Goal: Task Accomplishment & Management: Use online tool/utility

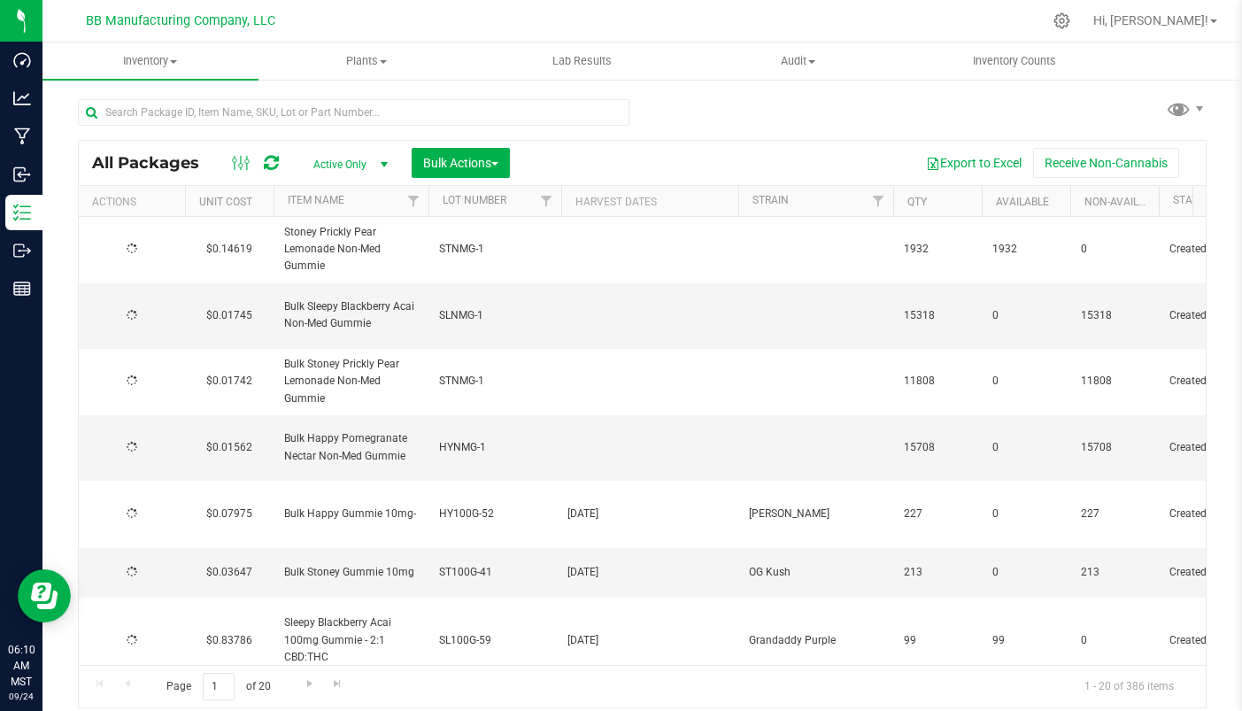
type input "[DATE]"
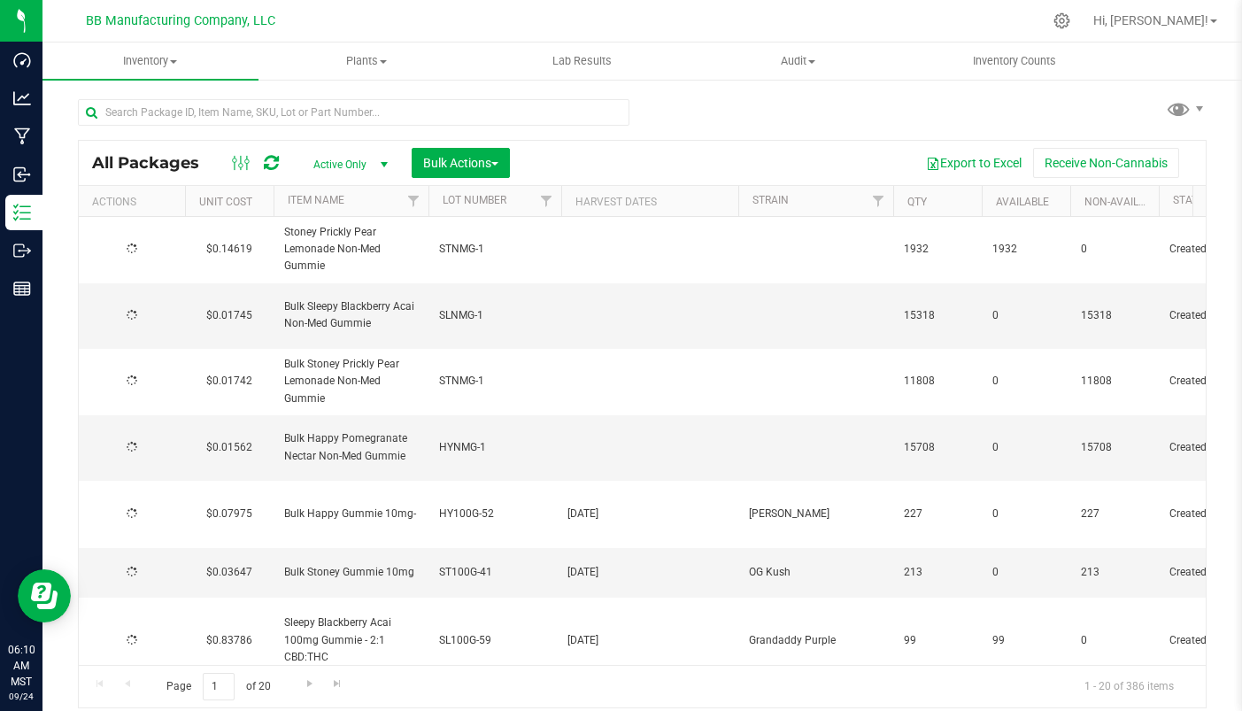
type input "[DATE]"
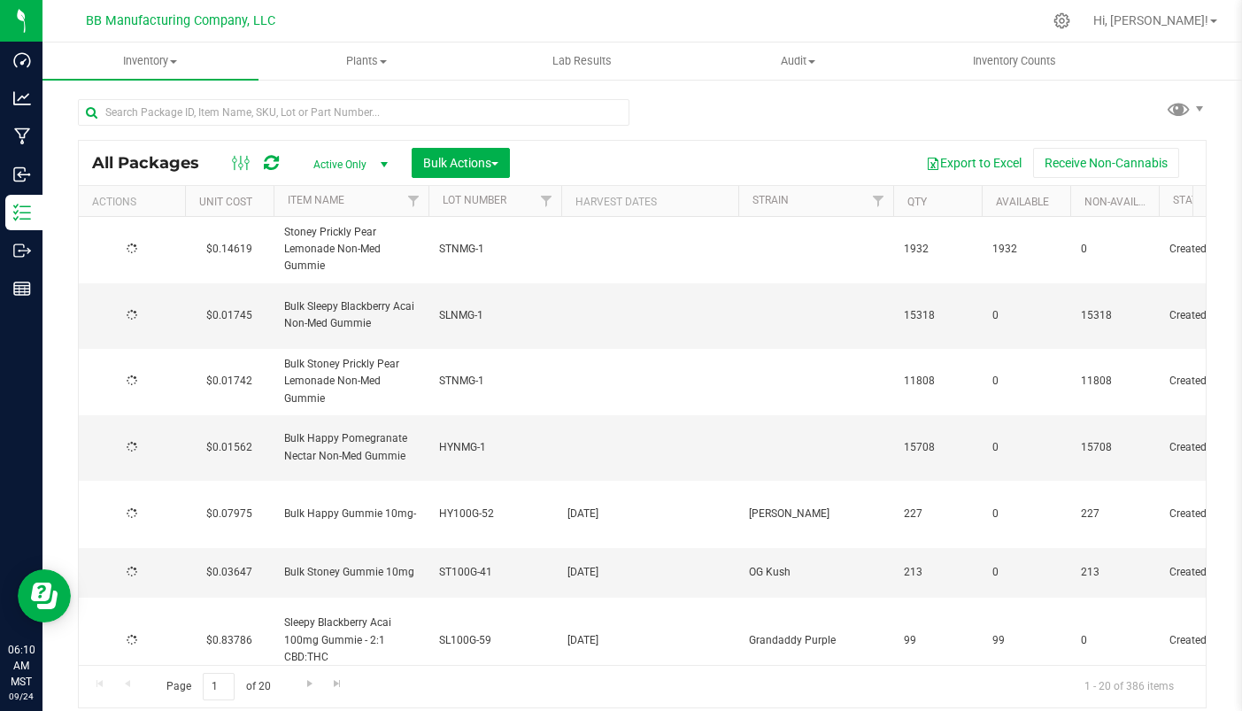
type input "[DATE]"
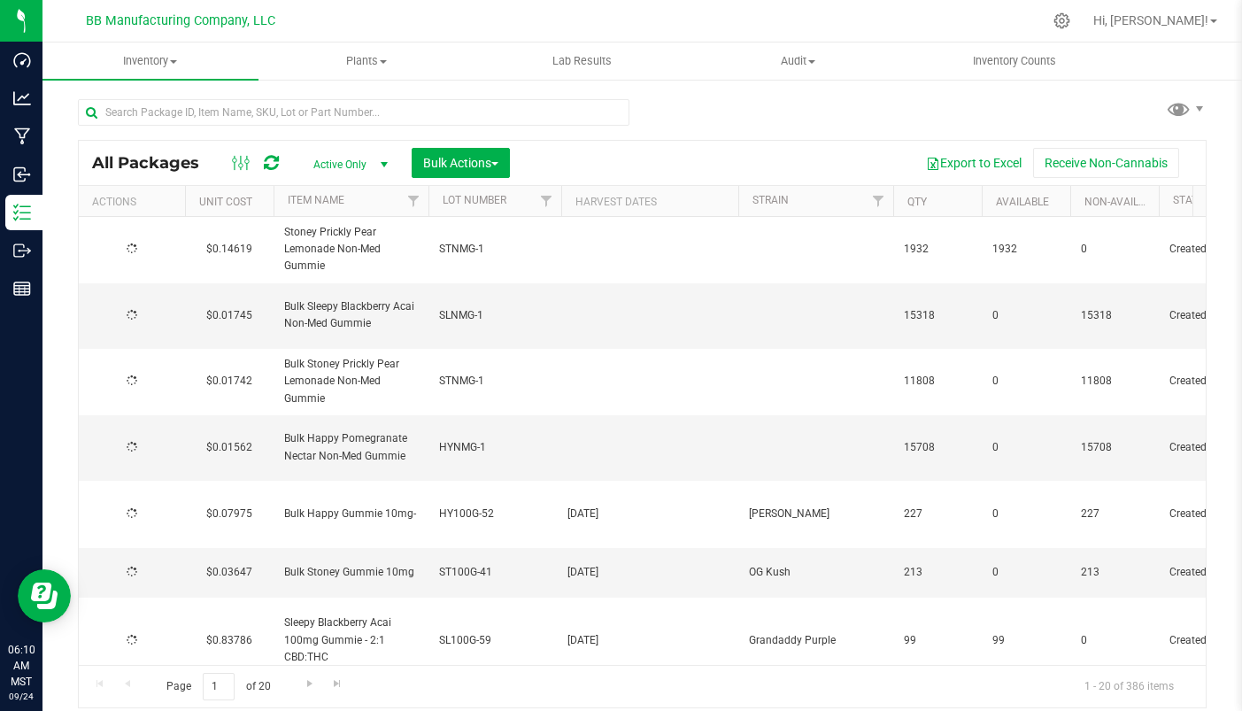
type input "[DATE]"
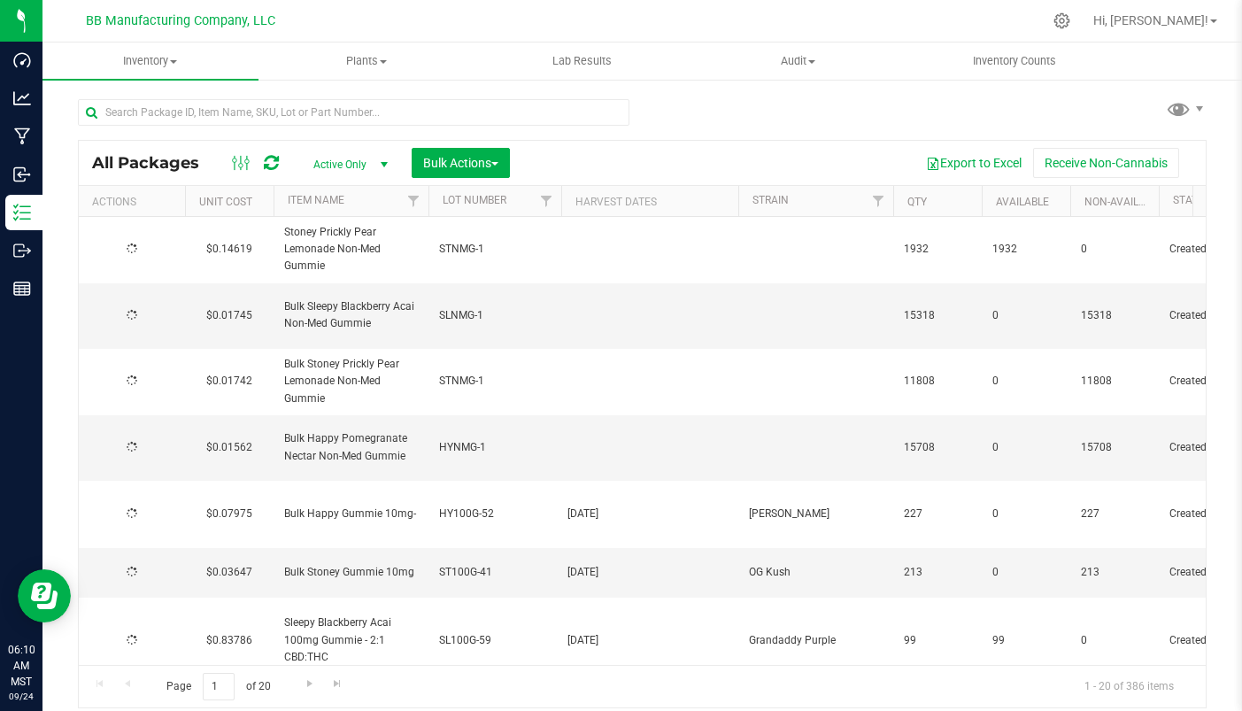
type input "[DATE]"
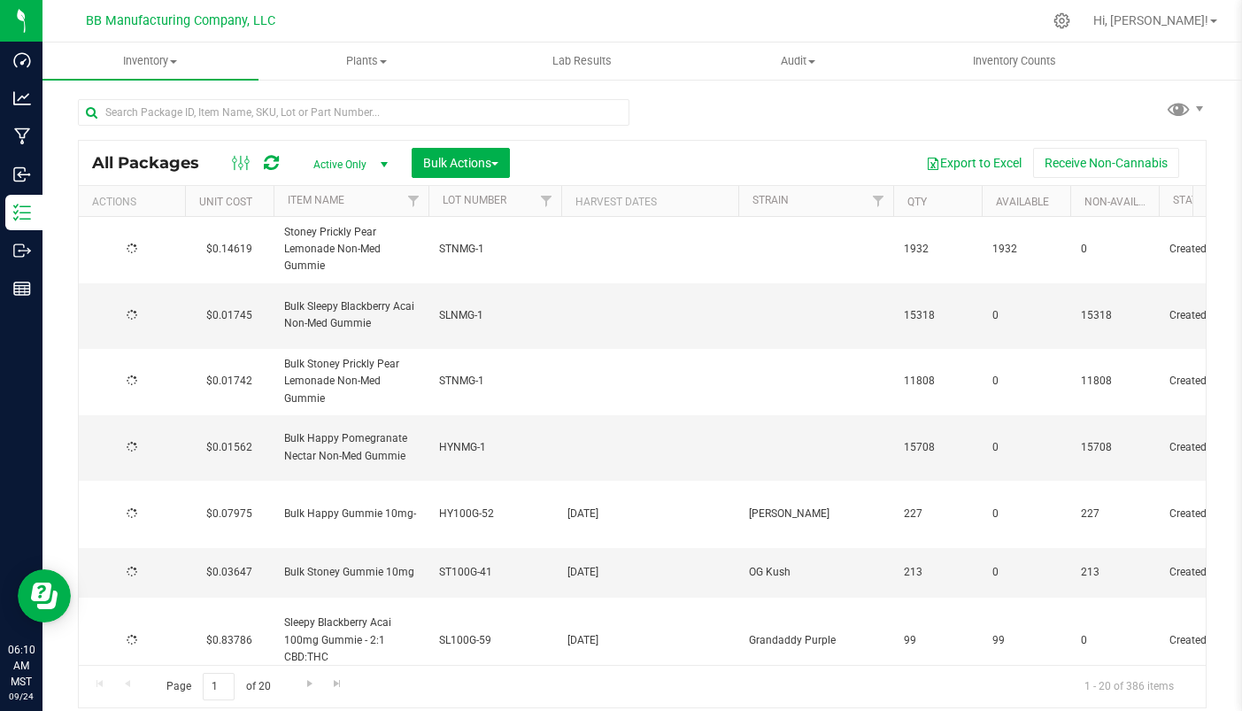
type input "[DATE]"
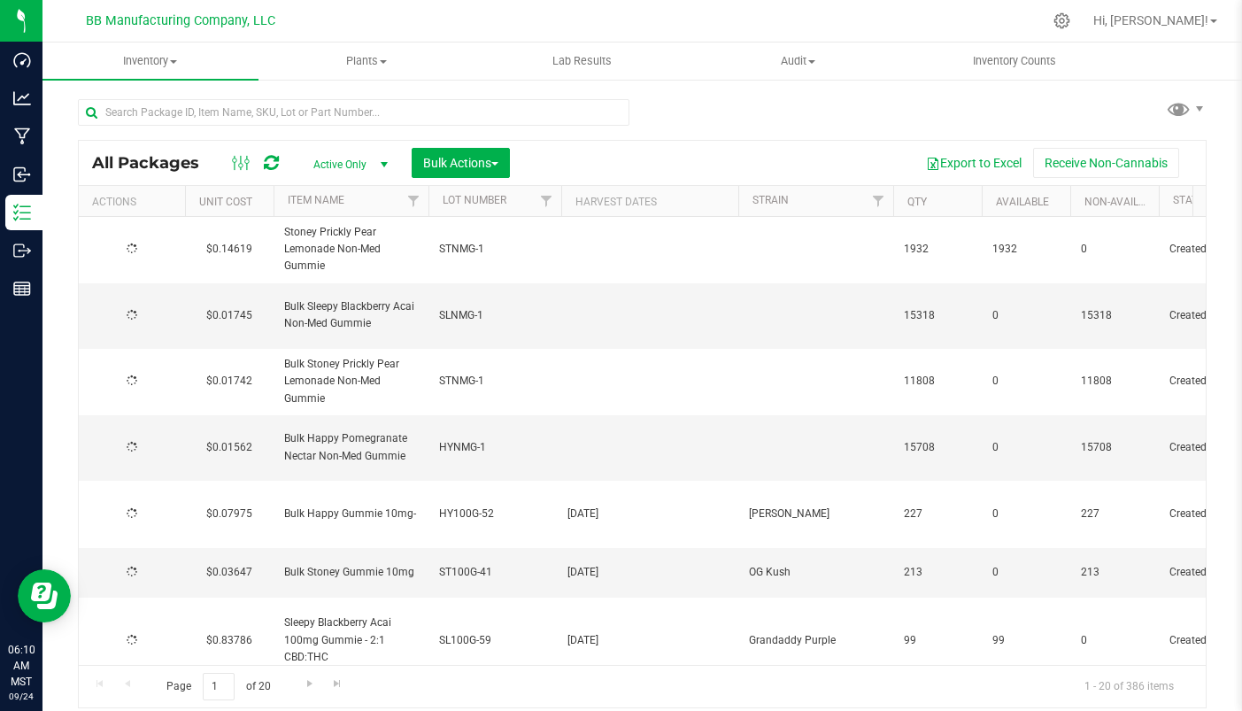
type input "[DATE]"
click at [992, 163] on button "Export to Excel" at bounding box center [974, 163] width 119 height 30
